Goal: Task Accomplishment & Management: Use online tool/utility

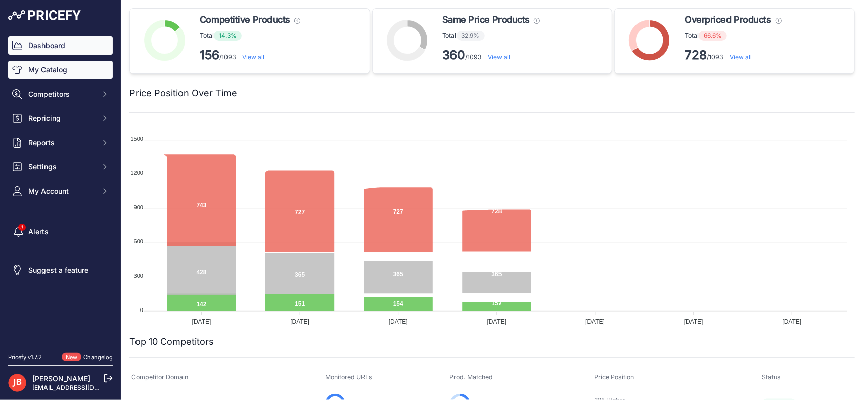
click at [41, 72] on link "My Catalog" at bounding box center [60, 70] width 105 height 18
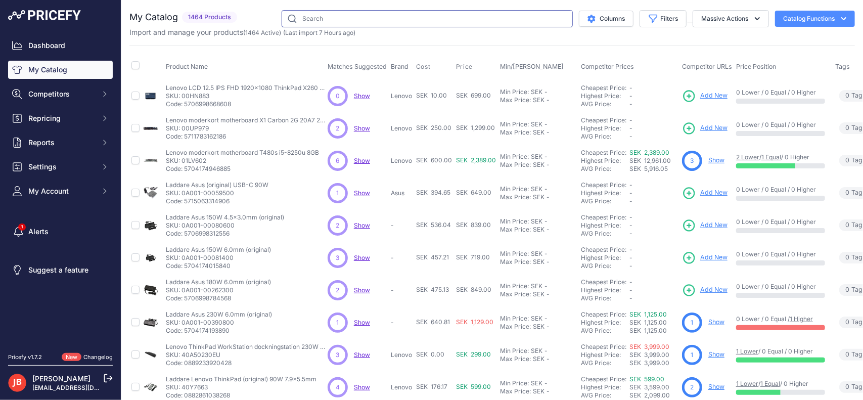
click at [424, 16] on input "text" at bounding box center [426, 18] width 291 height 17
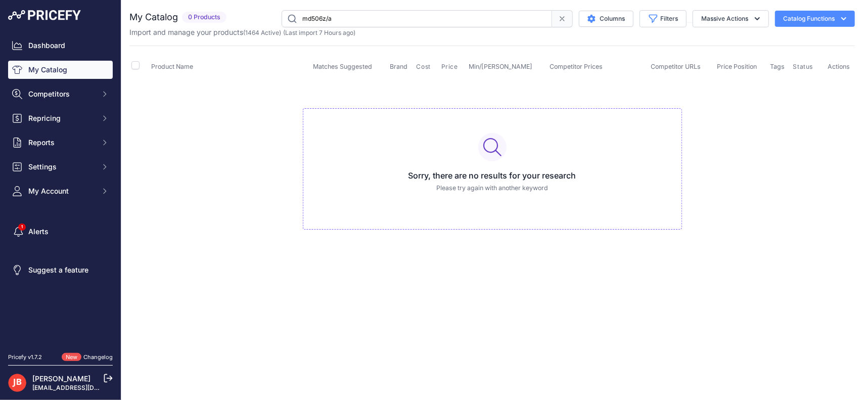
type input "md506z/a"
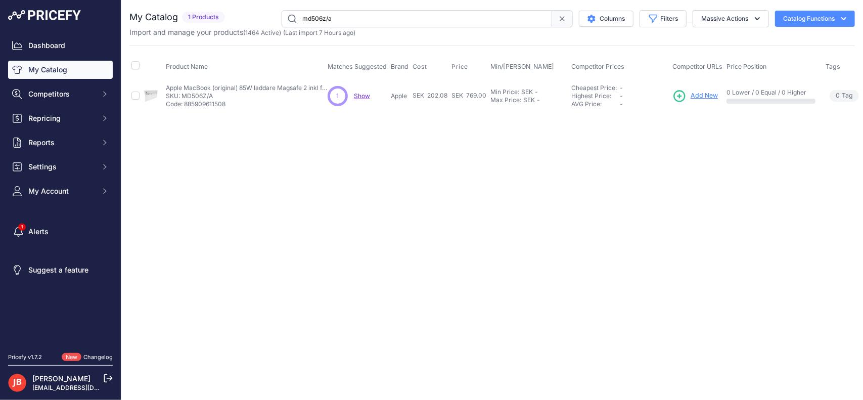
click at [705, 92] on span "Add New" at bounding box center [703, 96] width 27 height 10
